Goal: Task Accomplishment & Management: Complete application form

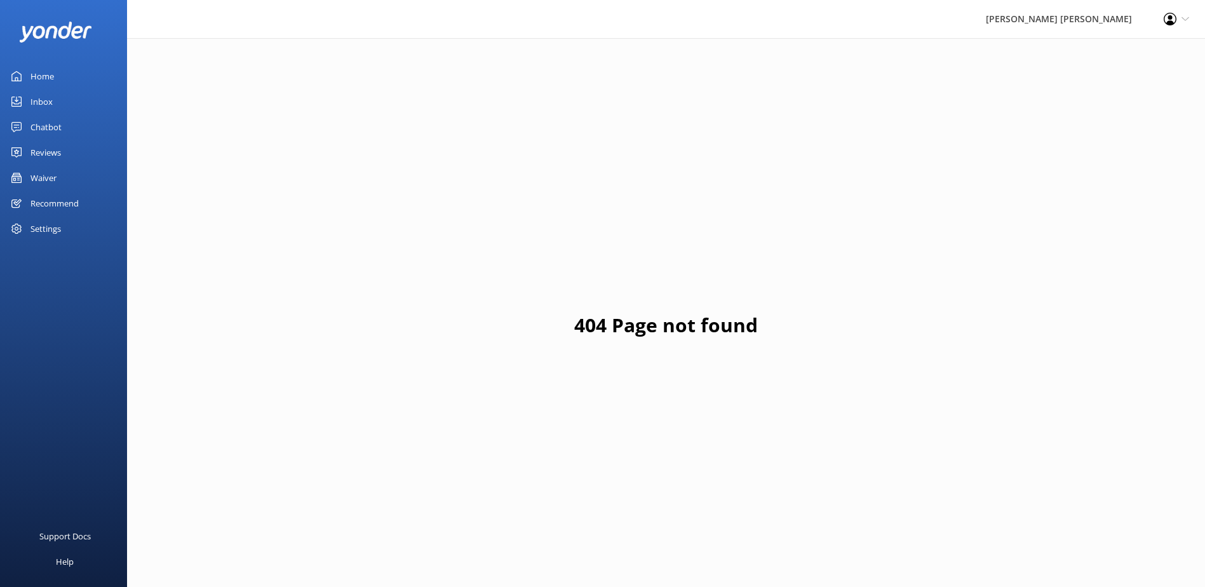
click at [44, 182] on div "Waiver" at bounding box center [43, 177] width 26 height 25
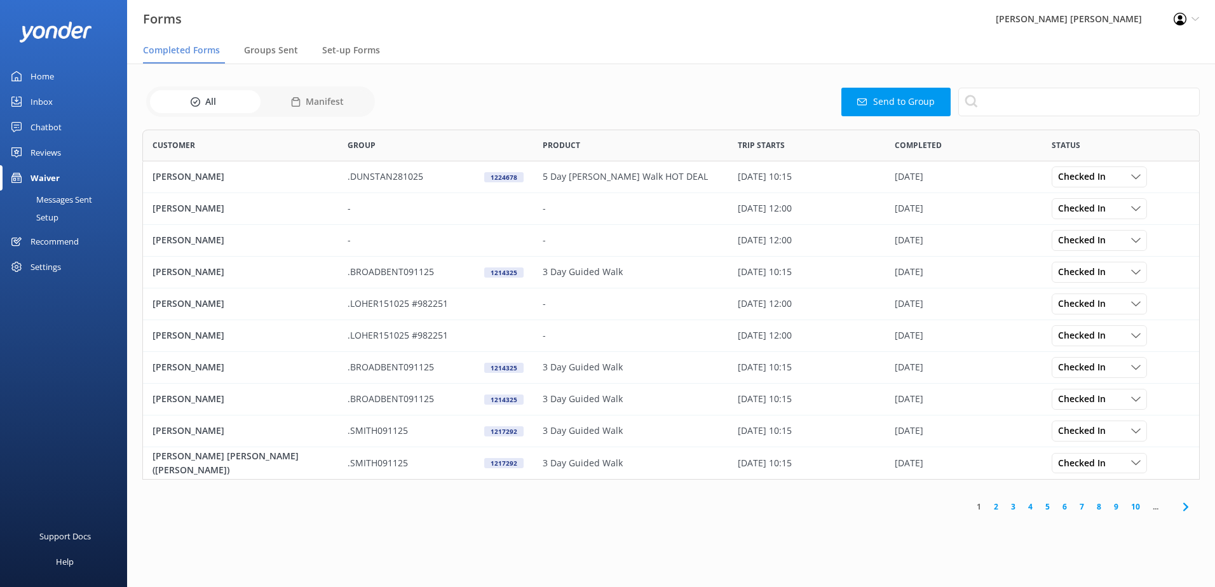
scroll to position [340, 1048]
click at [911, 106] on button "Send to Group" at bounding box center [895, 102] width 109 height 29
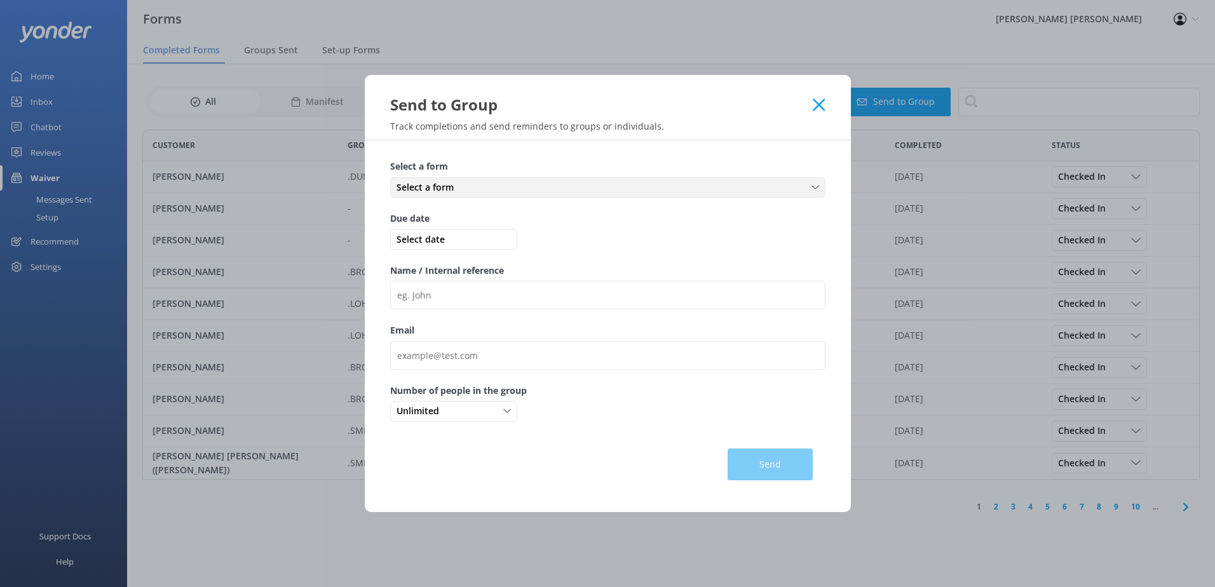
click at [419, 188] on span "Select a form" at bounding box center [428, 187] width 65 height 14
click at [462, 212] on div "Medical and Assurance Form" at bounding box center [449, 213] width 105 height 13
click at [428, 245] on span "Select date" at bounding box center [453, 240] width 121 height 14
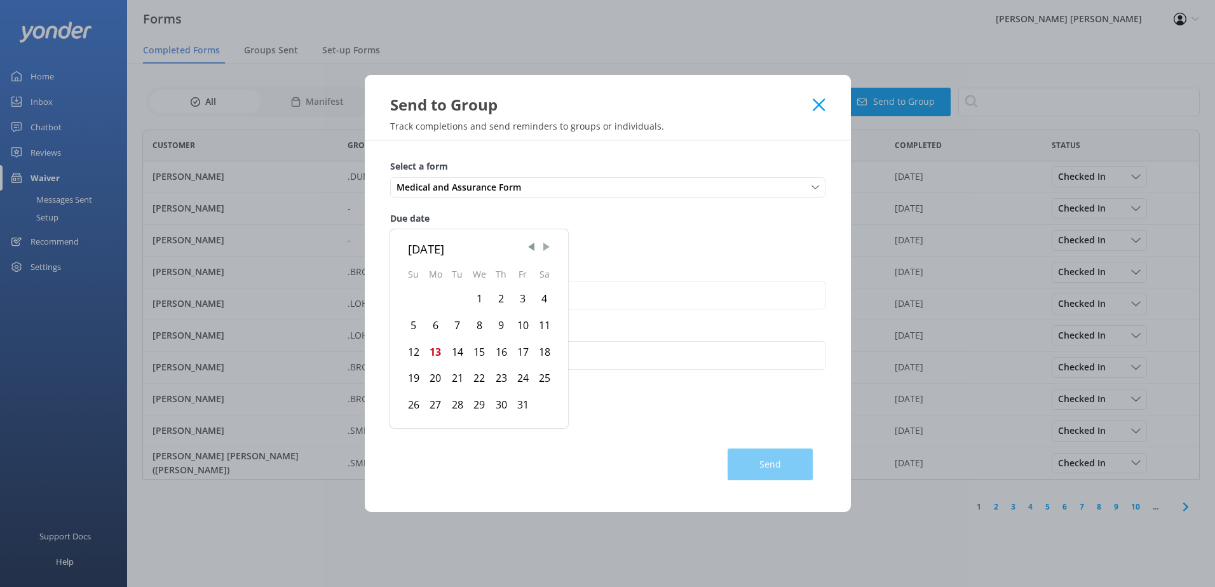
click at [541, 248] on span "Next Month" at bounding box center [546, 247] width 13 height 13
click at [523, 321] on div "7" at bounding box center [523, 326] width 22 height 27
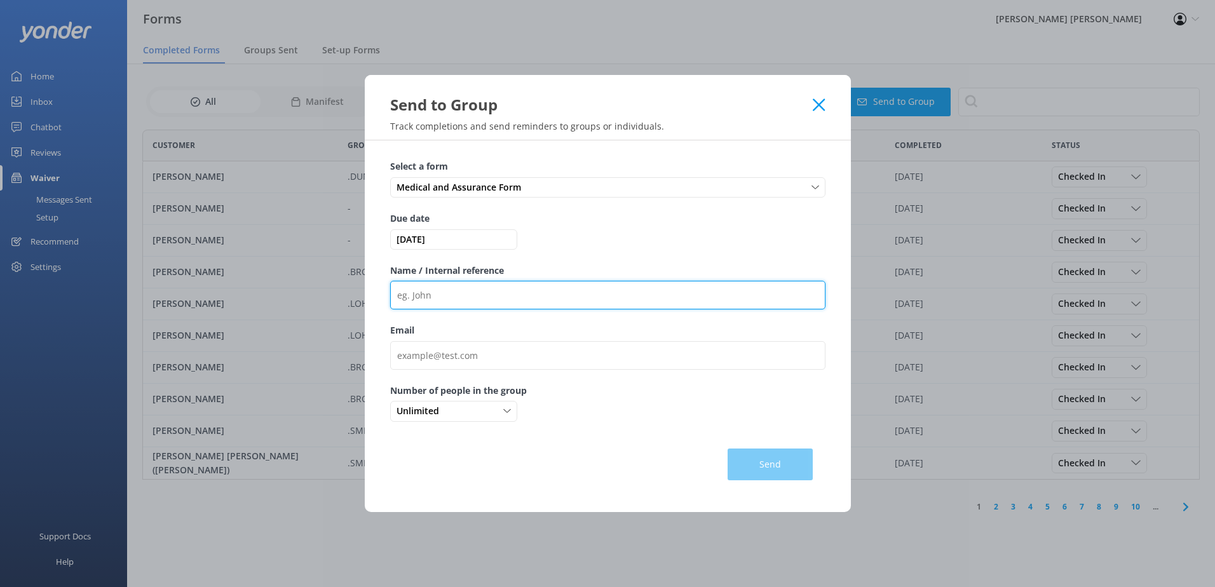
click at [416, 294] on input "Name / Internal reference" at bounding box center [607, 295] width 435 height 29
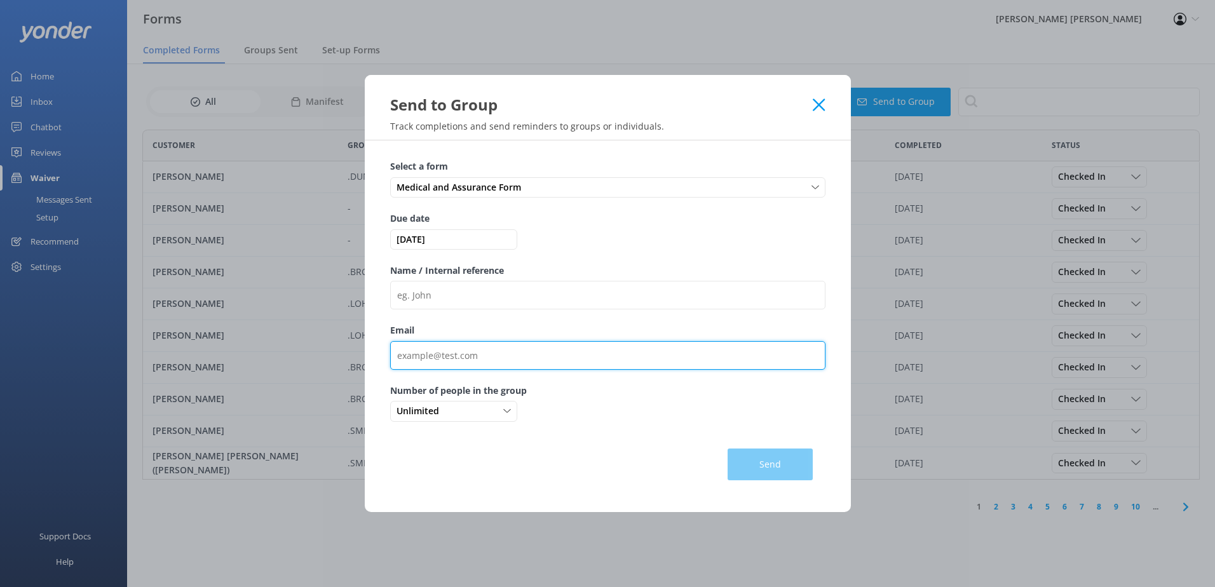
click at [433, 355] on input "Email" at bounding box center [607, 355] width 435 height 29
paste input "[EMAIL_ADDRESS][DOMAIN_NAME]"
type input "[EMAIL_ADDRESS][DOMAIN_NAME]"
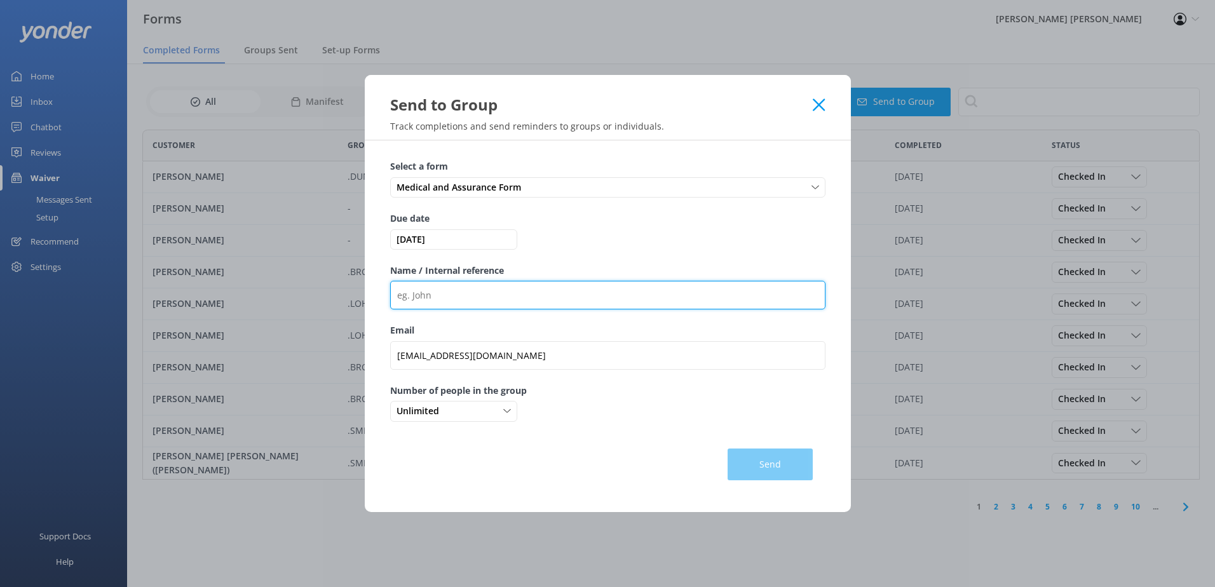
click at [445, 299] on input "Name / Internal reference" at bounding box center [607, 295] width 435 height 29
click at [490, 297] on input "Name / Internal reference" at bounding box center [607, 295] width 435 height 29
paste input ".WALKER141125"
click at [515, 299] on input ".WALKER141125" at bounding box center [607, 295] width 435 height 29
paste input "980160"
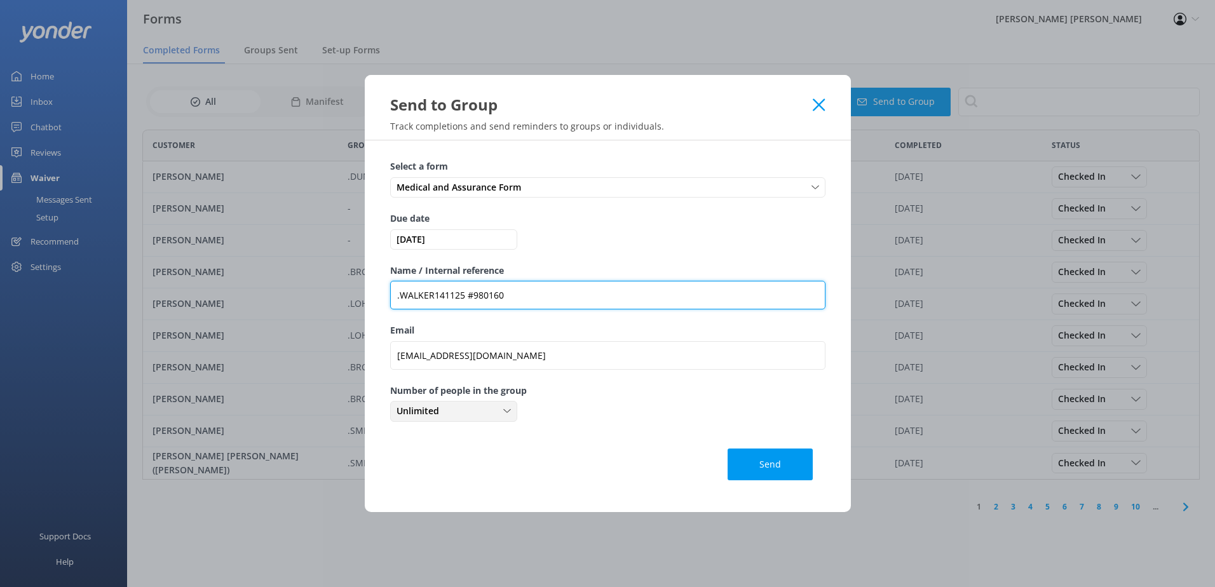
type input ".WALKER141125 #980160"
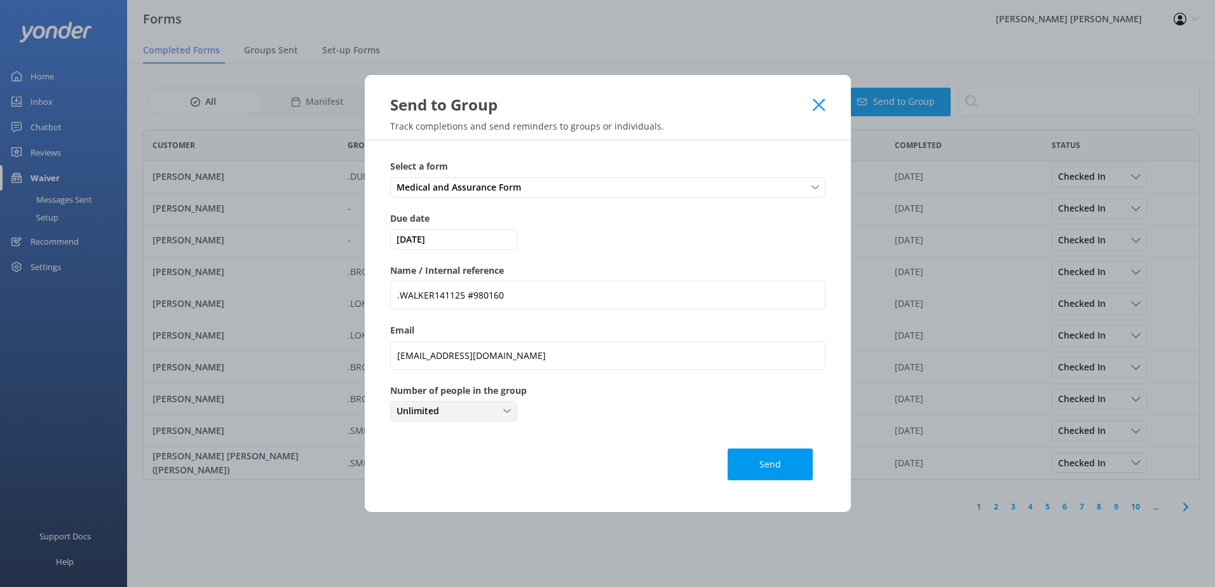
click at [469, 417] on div "Unlimited" at bounding box center [453, 411] width 121 height 14
click at [400, 483] on div "2" at bounding box center [399, 488] width 4 height 13
click at [763, 466] on button "Send" at bounding box center [769, 464] width 85 height 32
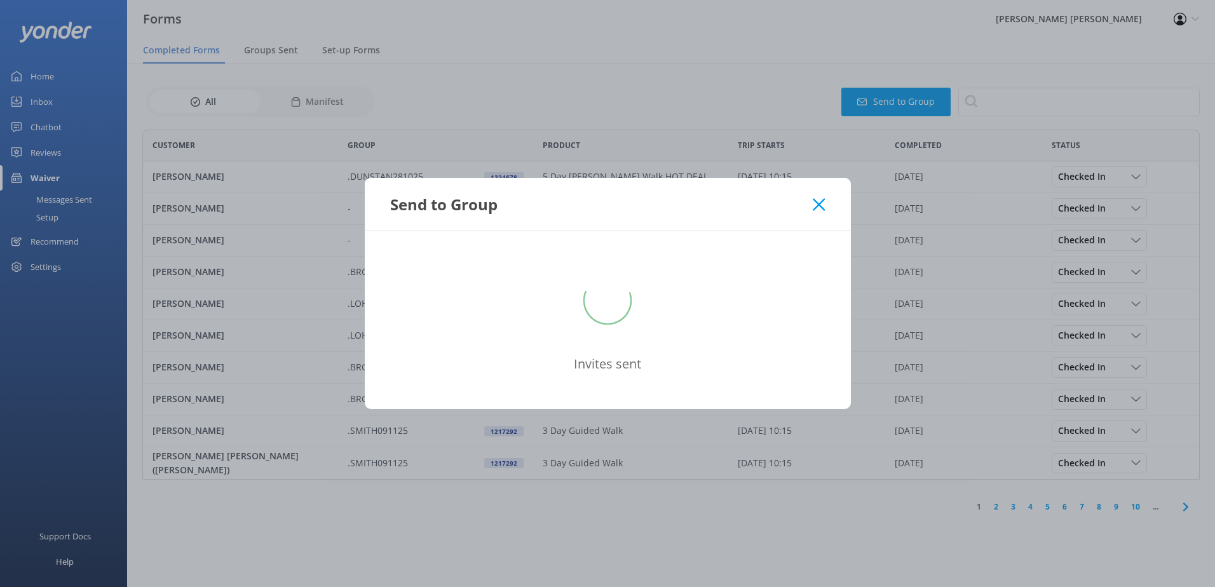
click at [818, 206] on icon at bounding box center [818, 204] width 12 height 13
